Goal: Navigation & Orientation: Go to known website

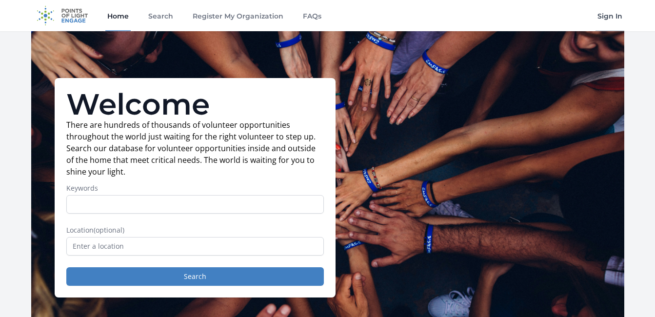
click at [613, 14] on link "Sign In" at bounding box center [609, 15] width 29 height 31
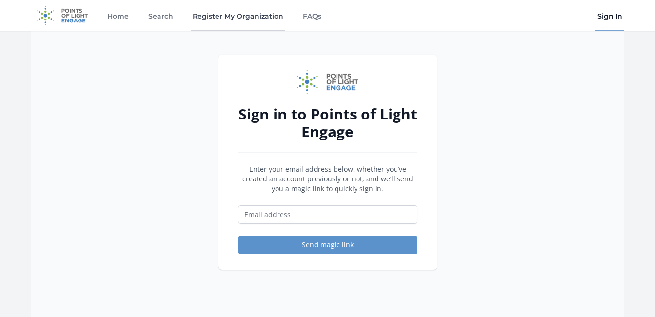
click at [232, 27] on link "Register My Organization" at bounding box center [238, 15] width 95 height 31
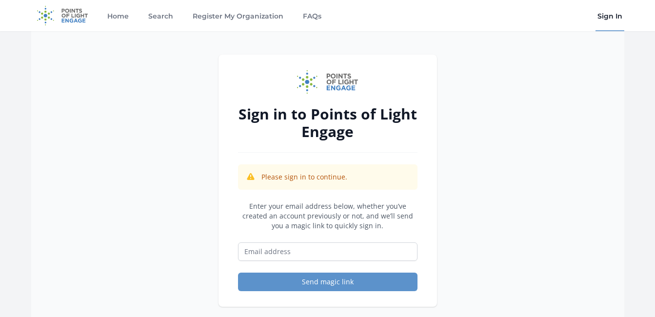
click at [127, 20] on link "Home" at bounding box center [117, 15] width 25 height 31
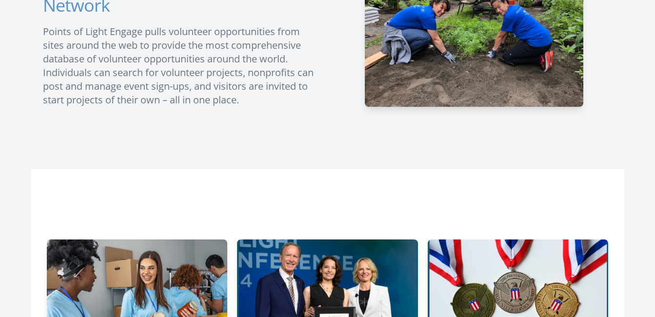
scroll to position [305, 0]
